Goal: Find contact information: Obtain details needed to contact an individual or organization

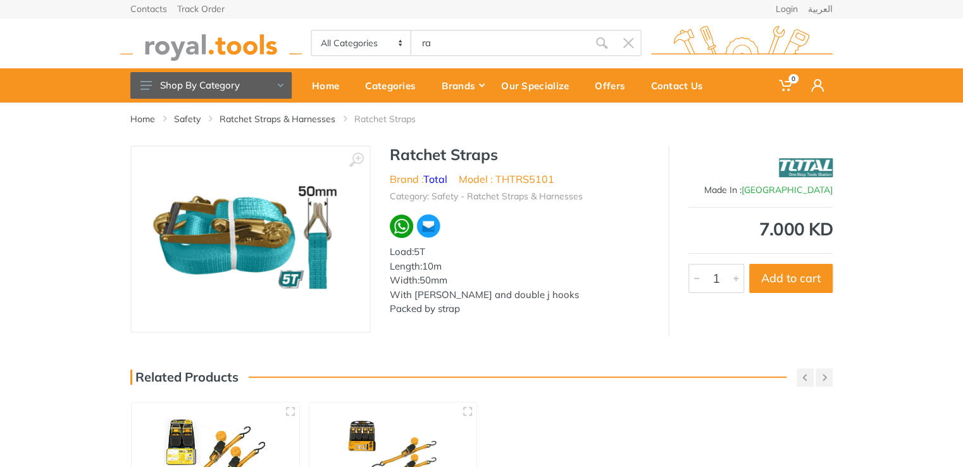
type input "ra"
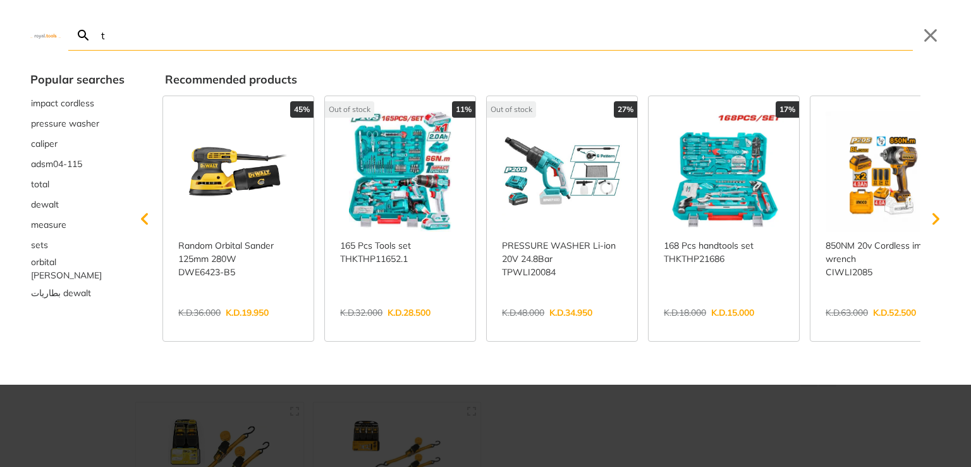
type input "tc"
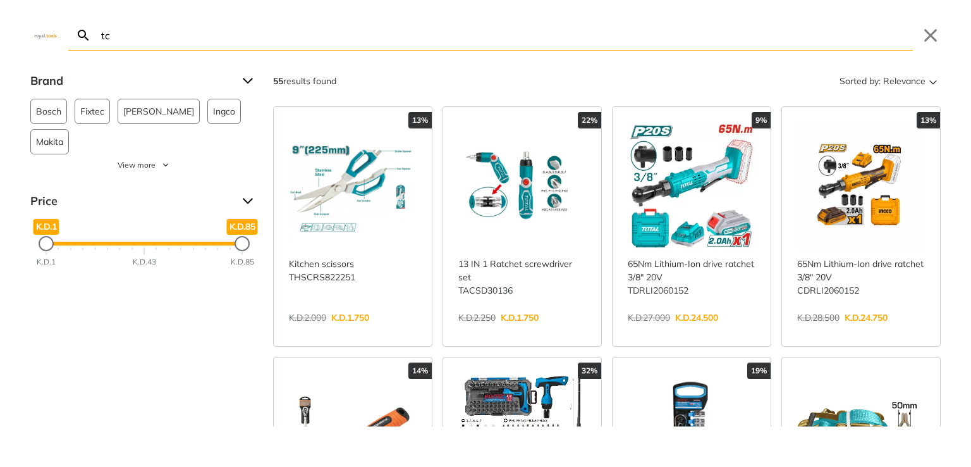
type input "t"
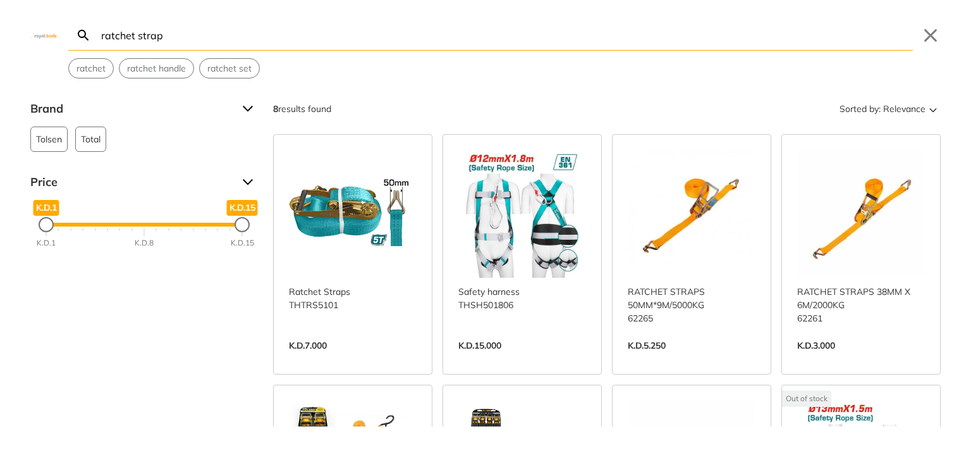
type input "ratchet strap"
click at [359, 359] on link "View more →" at bounding box center [353, 359] width 128 height 0
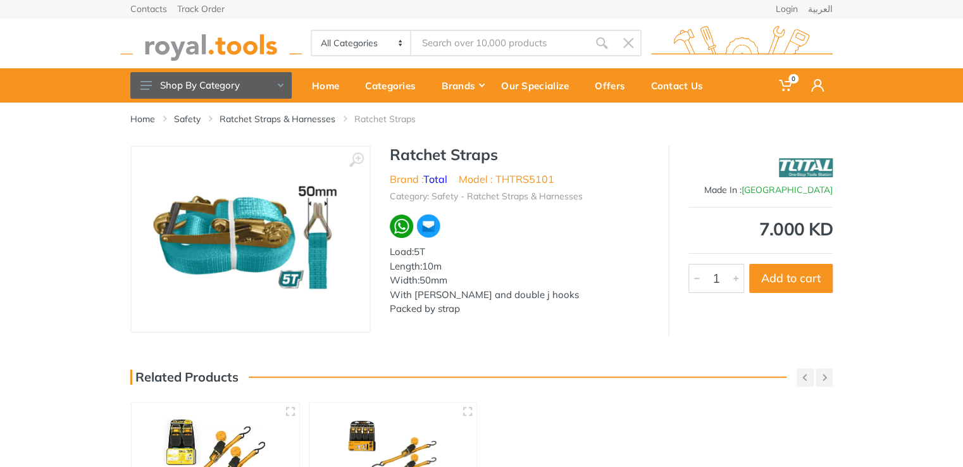
type input "ratchet strap"
click at [689, 89] on div "Contact Us" at bounding box center [681, 85] width 78 height 27
click at [336, 267] on img at bounding box center [250, 238] width 197 height 159
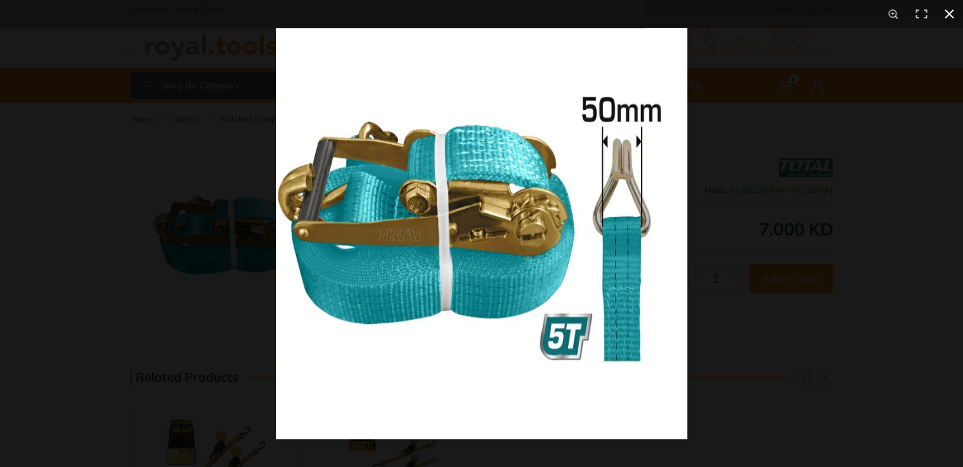
click at [949, 11] on button at bounding box center [949, 14] width 28 height 28
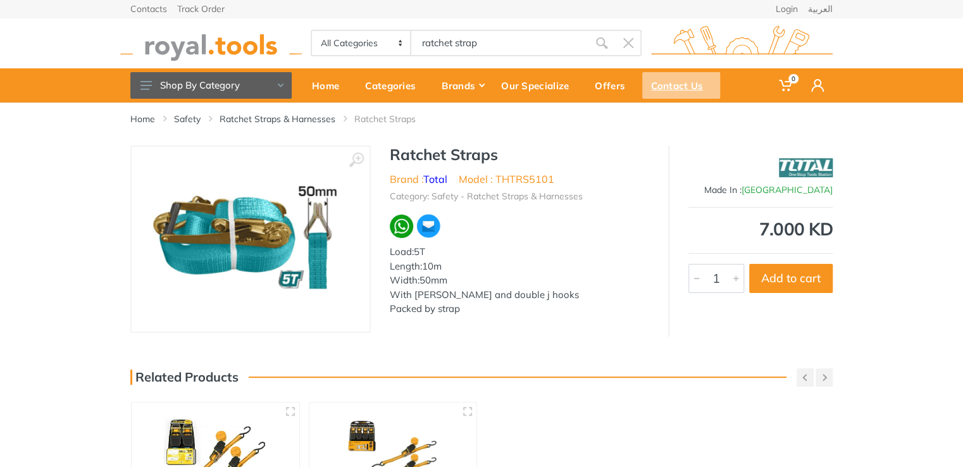
click at [685, 85] on div "Contact Us" at bounding box center [681, 85] width 78 height 27
